Goal: Task Accomplishment & Management: Complete application form

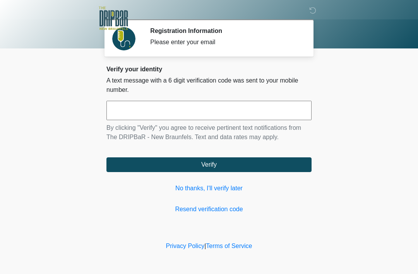
click at [134, 107] on input "text" at bounding box center [208, 110] width 205 height 19
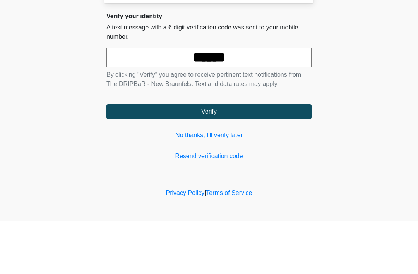
type input "******"
click at [210, 157] on button "Verify" at bounding box center [208, 164] width 205 height 15
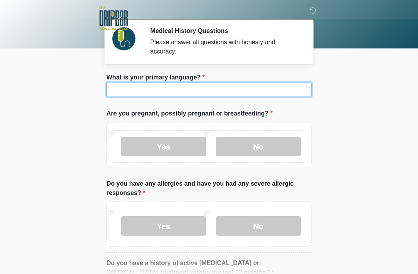
click at [129, 88] on input "What is your primary language?" at bounding box center [208, 89] width 205 height 15
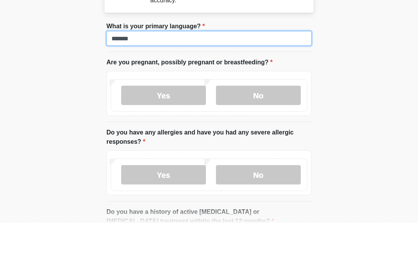
type input "*******"
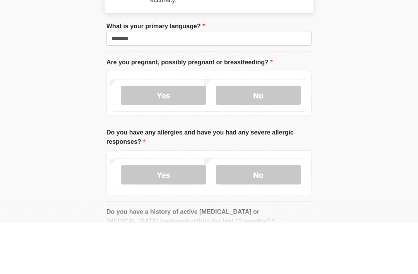
click at [264, 137] on label "No" at bounding box center [258, 146] width 85 height 19
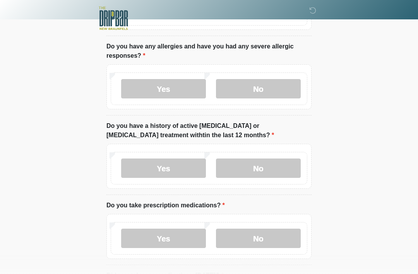
scroll to position [137, 0]
click at [259, 88] on label "No" at bounding box center [258, 88] width 85 height 19
click at [263, 168] on label "No" at bounding box center [258, 167] width 85 height 19
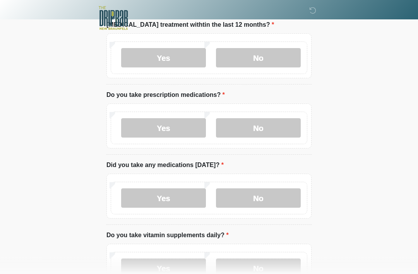
scroll to position [250, 0]
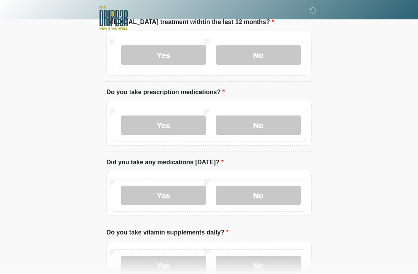
click at [164, 124] on label "Yes" at bounding box center [163, 125] width 85 height 19
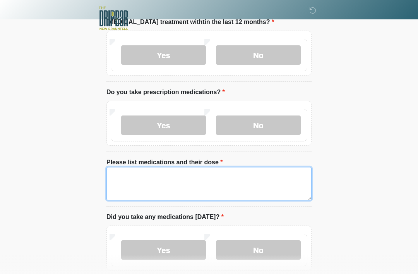
click at [156, 182] on textarea "Please list medications and their dose" at bounding box center [208, 183] width 205 height 33
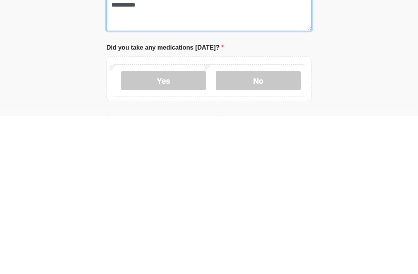
scroll to position [262, 0]
type textarea "**********"
click at [277, 110] on ol "What is your primary language? What is your primary language? ******* Are you p…" at bounding box center [208, 248] width 205 height 874
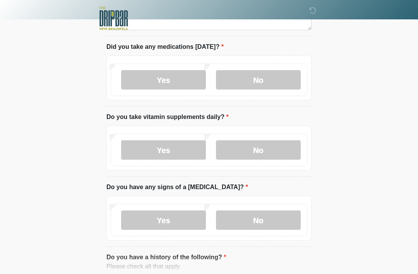
click at [257, 76] on label "No" at bounding box center [258, 79] width 85 height 19
click at [253, 147] on label "No" at bounding box center [258, 149] width 85 height 19
click at [259, 218] on label "No" at bounding box center [258, 219] width 85 height 19
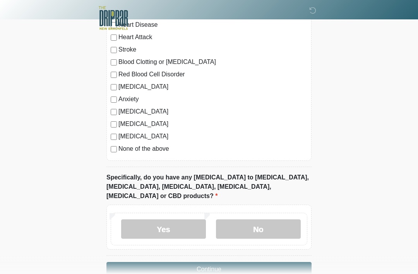
scroll to position [700, 0]
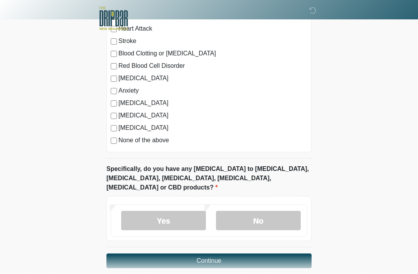
click at [257, 211] on label "No" at bounding box center [258, 220] width 85 height 19
click at [209, 253] on button "Continue" at bounding box center [208, 260] width 205 height 15
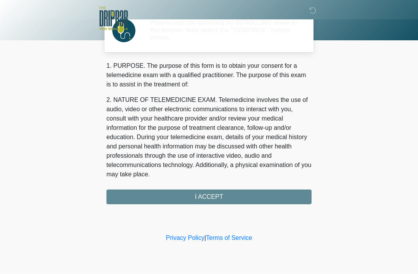
scroll to position [0, 0]
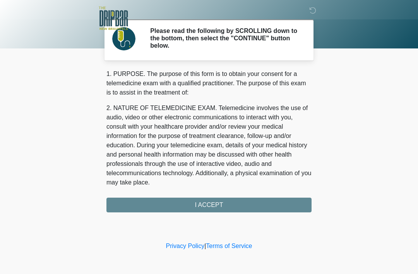
click at [211, 200] on div "1. PURPOSE. The purpose of this form is to obtain your consent for a telemedici…" at bounding box center [208, 140] width 205 height 143
click at [204, 203] on div "1. PURPOSE. The purpose of this form is to obtain your consent for a telemedici…" at bounding box center [208, 140] width 205 height 143
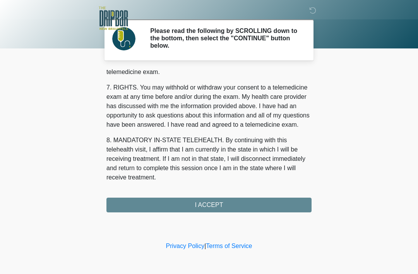
scroll to position [340, 0]
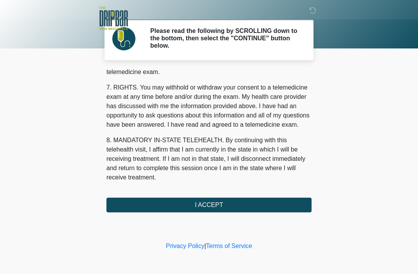
click at [206, 201] on button "I ACCEPT" at bounding box center [208, 204] width 205 height 15
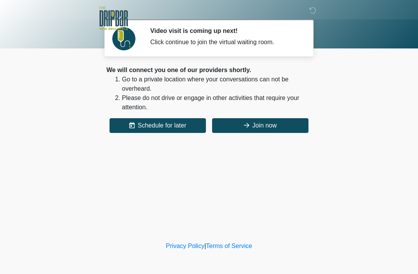
click at [268, 122] on button "Join now" at bounding box center [260, 125] width 96 height 15
